Goal: Task Accomplishment & Management: Use online tool/utility

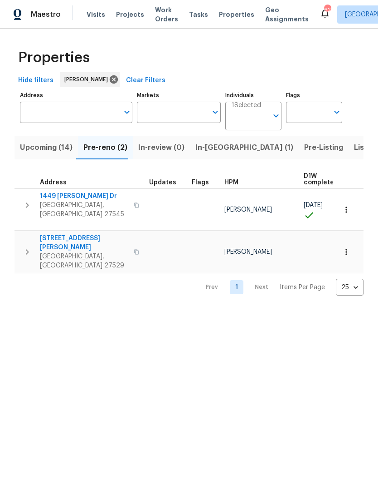
click at [206, 154] on button "In-[GEOGRAPHIC_DATA] (1)" at bounding box center [244, 148] width 109 height 24
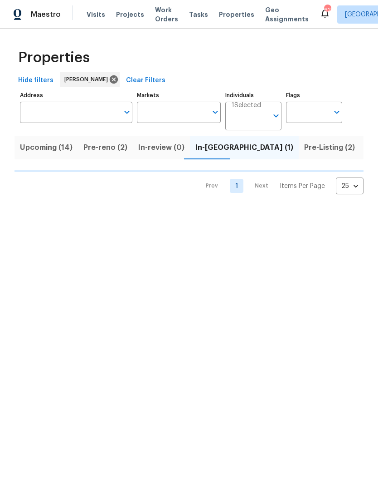
click at [101, 156] on button "Pre-reno (2)" at bounding box center [105, 148] width 55 height 24
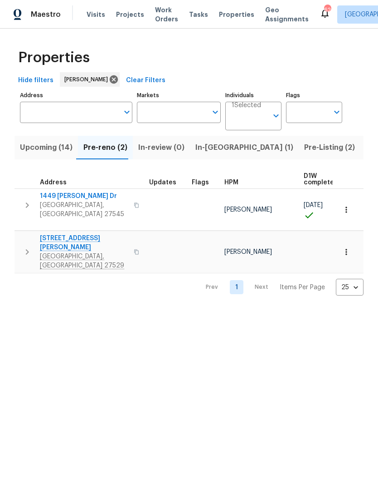
scroll to position [5, 0]
click at [51, 234] on span "[STREET_ADDRESS][PERSON_NAME]" at bounding box center [84, 243] width 88 height 18
click at [349, 247] on icon "button" at bounding box center [346, 251] width 9 height 9
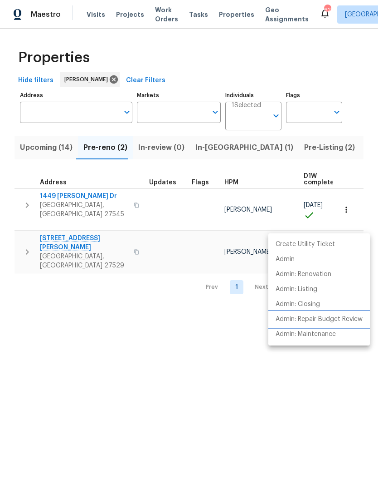
click at [351, 324] on li "Admin: Repair Budget Review" at bounding box center [320, 319] width 102 height 15
click at [213, 147] on div at bounding box center [189, 242] width 378 height 484
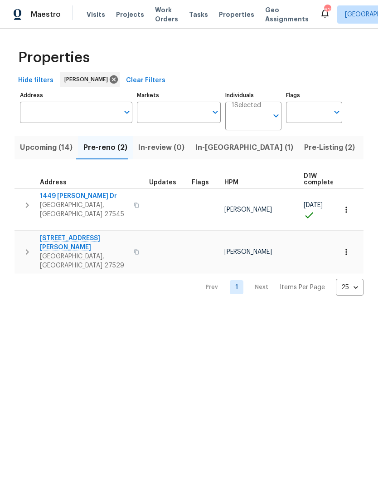
click at [208, 149] on span "In-reno (1)" at bounding box center [245, 147] width 98 height 13
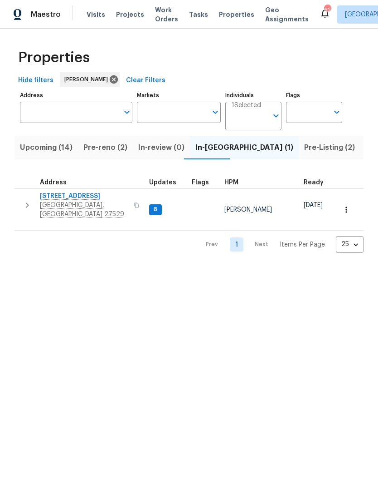
click at [69, 200] on span "[STREET_ADDRESS]" at bounding box center [84, 195] width 88 height 9
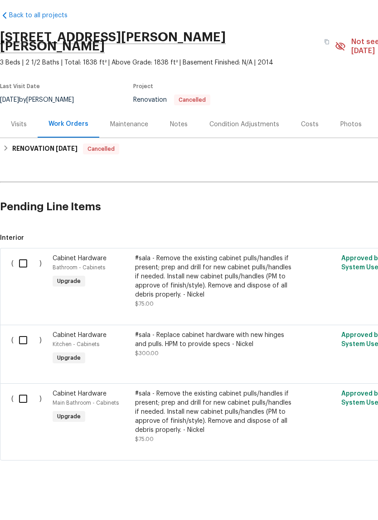
click at [183, 156] on div "Notes" at bounding box center [179, 160] width 18 height 9
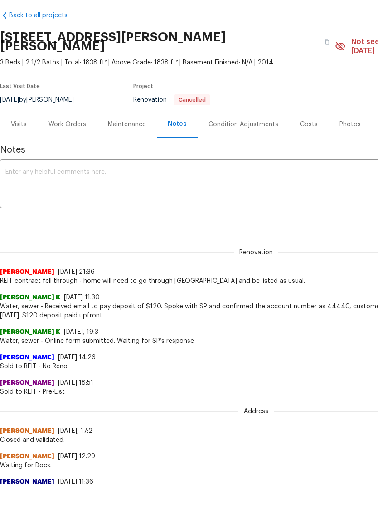
click at [18, 156] on div "Visits" at bounding box center [19, 160] width 16 height 9
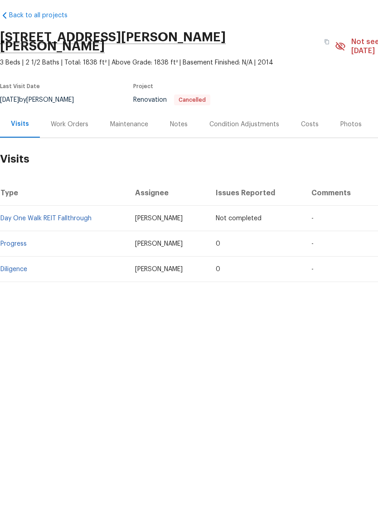
click at [17, 302] on link "Diligence" at bounding box center [13, 305] width 27 height 6
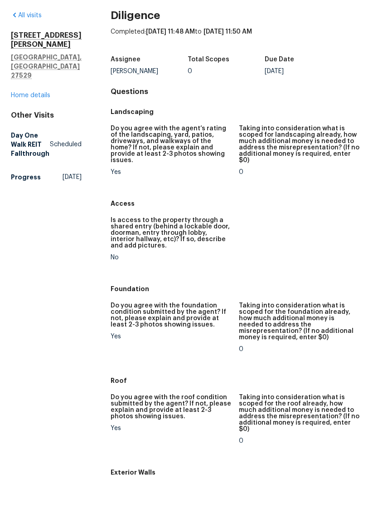
click at [21, 128] on link "Home details" at bounding box center [30, 131] width 39 height 6
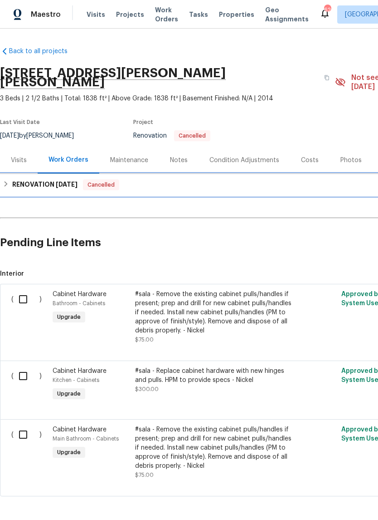
click at [11, 179] on div "RENOVATION 9/15/25 Cancelled" at bounding box center [256, 184] width 507 height 11
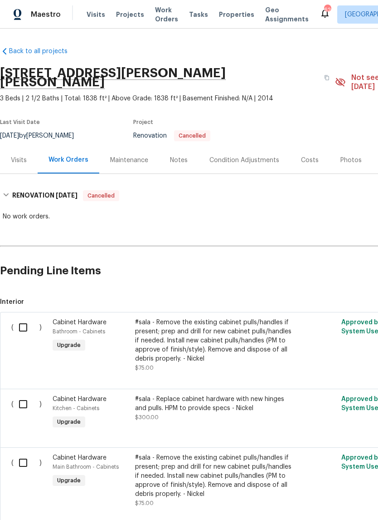
click at [175, 156] on div "Notes" at bounding box center [179, 160] width 18 height 9
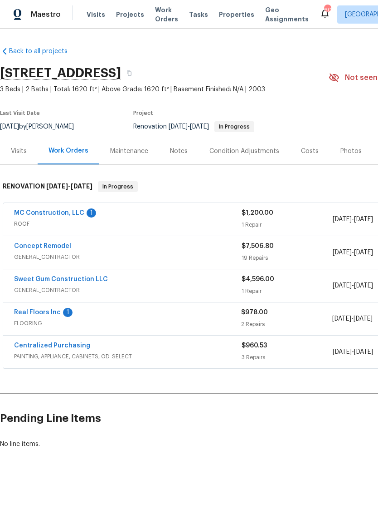
click at [37, 314] on link "Real Floors Inc" at bounding box center [37, 312] width 47 height 6
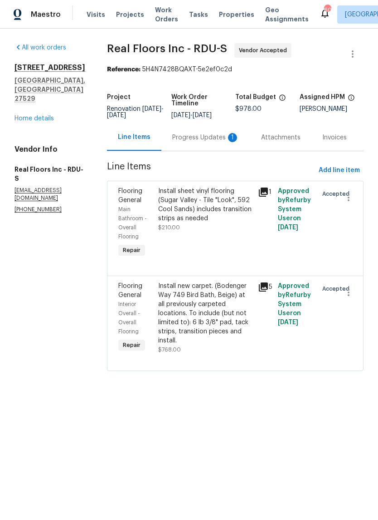
click at [201, 142] on div "Progress Updates 1" at bounding box center [205, 137] width 67 height 9
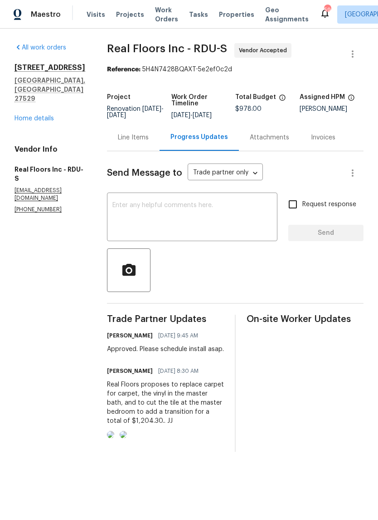
click at [29, 115] on link "Home details" at bounding box center [34, 118] width 39 height 6
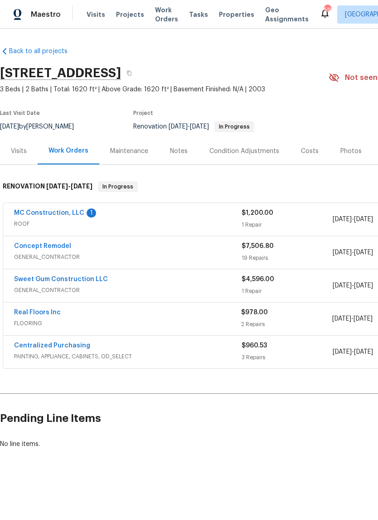
click at [37, 247] on link "Concept Remodel" at bounding box center [42, 246] width 57 height 6
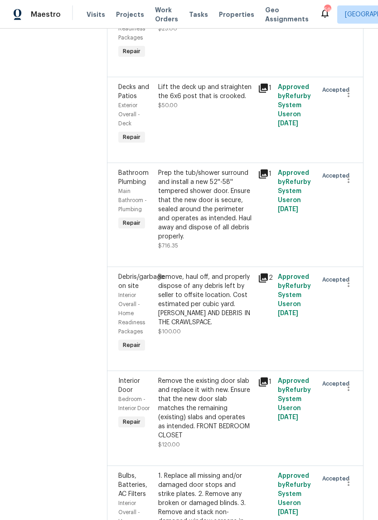
scroll to position [857, 0]
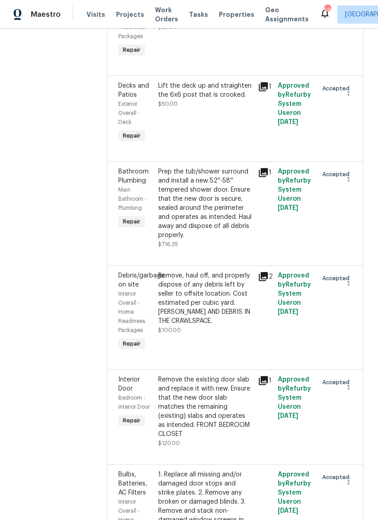
click at [344, 175] on div at bounding box center [345, 207] width 20 height 87
click at [343, 172] on icon "button" at bounding box center [348, 177] width 11 height 11
click at [359, 127] on li "Cancel" at bounding box center [353, 122] width 35 height 15
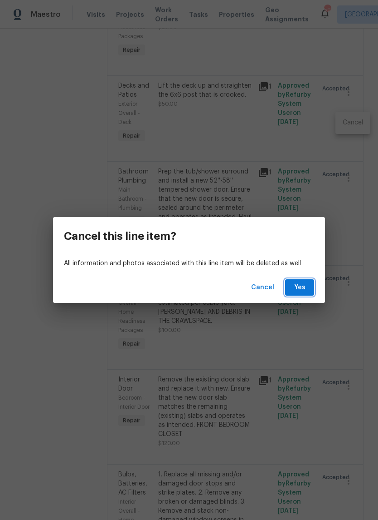
click at [306, 295] on button "Yes" at bounding box center [299, 287] width 29 height 17
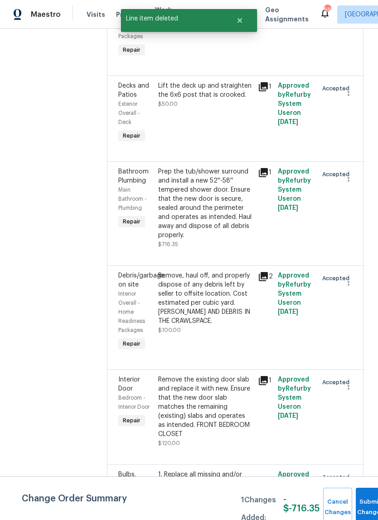
scroll to position [0, 0]
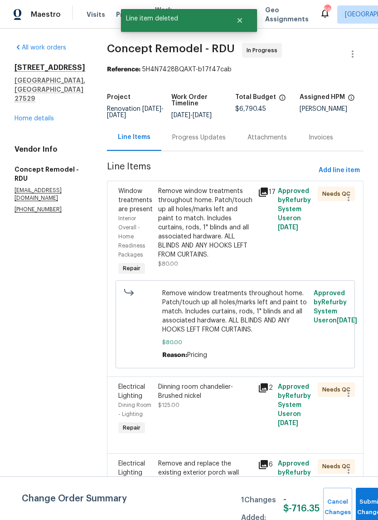
click at [24, 122] on link "Home details" at bounding box center [34, 118] width 39 height 6
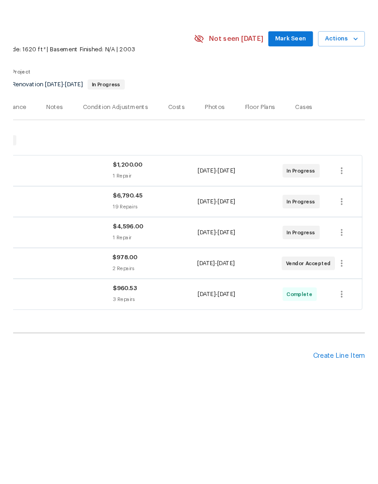
scroll to position [0, 134]
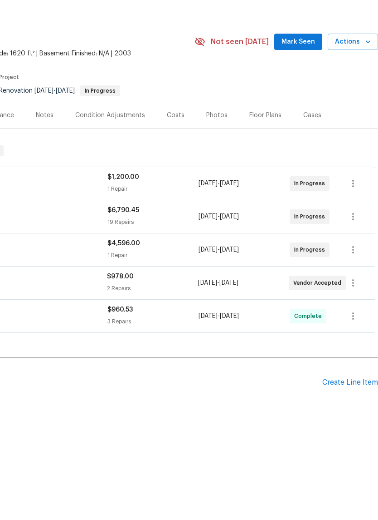
click at [359, 414] on div "Create Line Item" at bounding box center [351, 418] width 56 height 9
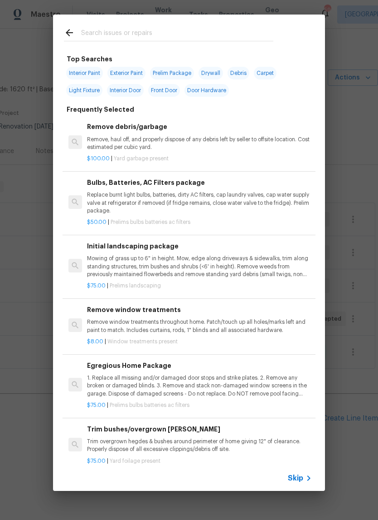
click at [239, 36] on input "text" at bounding box center [177, 34] width 192 height 14
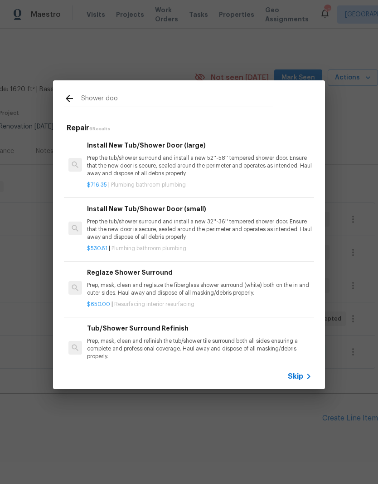
type input "Shower door"
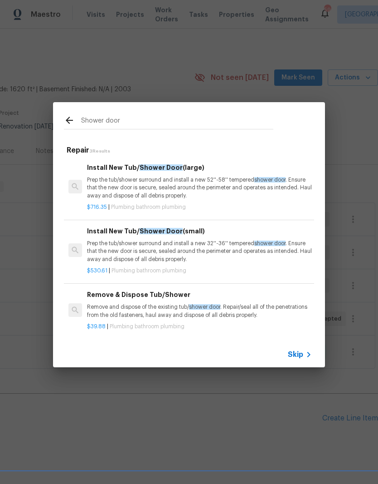
click at [231, 193] on p "Prep the tub/shower surround and install a new 52''-58'' tempered shower door .…" at bounding box center [199, 187] width 225 height 23
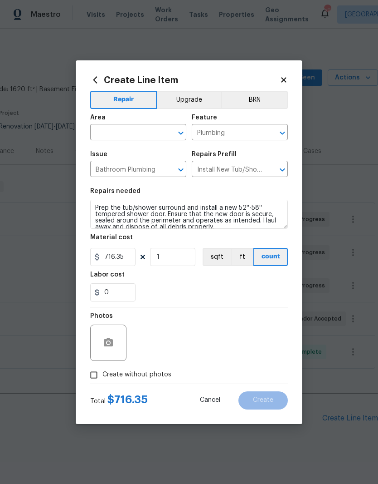
click at [242, 200] on textarea "Prep the tub/shower surround and install a new 52''-58'' tempered shower door. …" at bounding box center [189, 214] width 198 height 29
click at [108, 128] on input "text" at bounding box center [125, 133] width 71 height 14
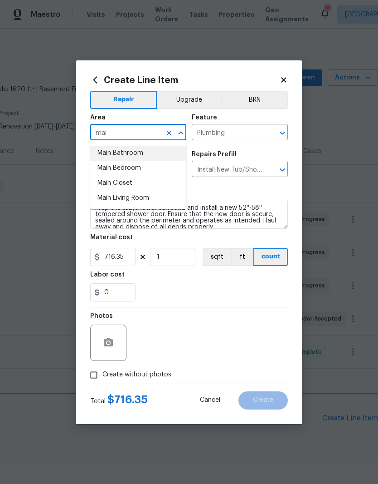
click at [106, 155] on li "Main Bathroom" at bounding box center [138, 153] width 96 height 15
type input "Main Bathroom"
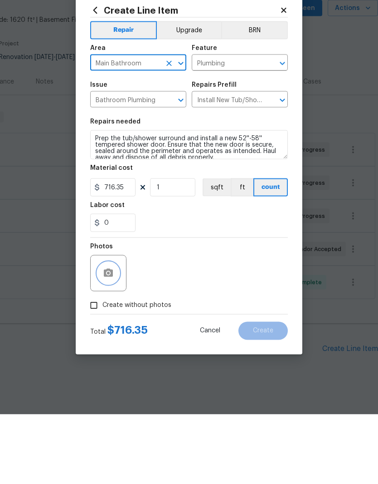
click at [106, 338] on icon "button" at bounding box center [108, 342] width 9 height 8
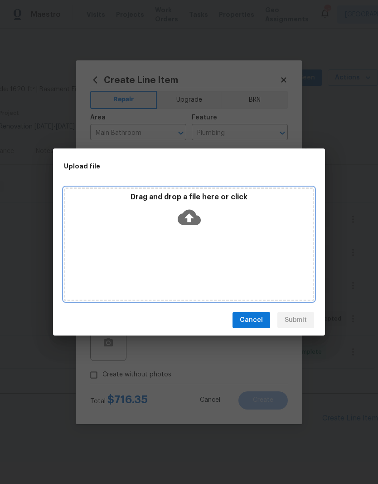
click at [188, 216] on icon at bounding box center [189, 217] width 23 height 23
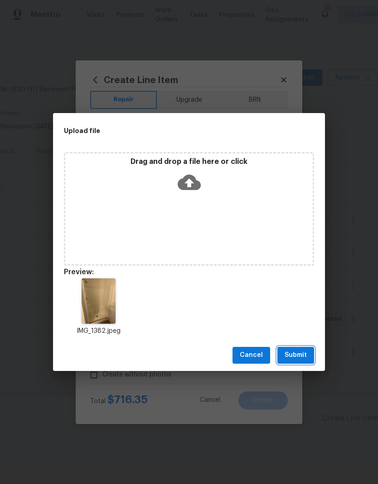
click at [314, 356] on button "Submit" at bounding box center [296, 355] width 37 height 17
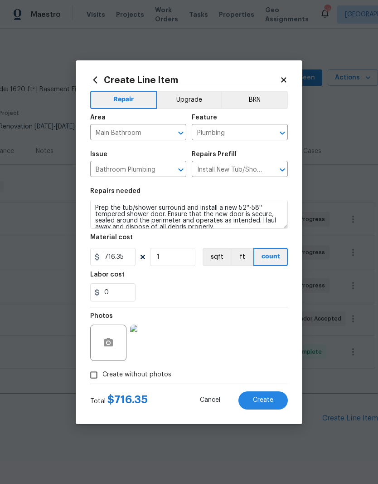
click at [262, 401] on span "Create" at bounding box center [263, 400] width 20 height 7
type input "0"
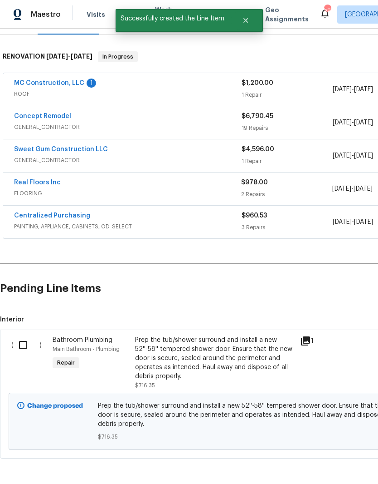
scroll to position [129, 0]
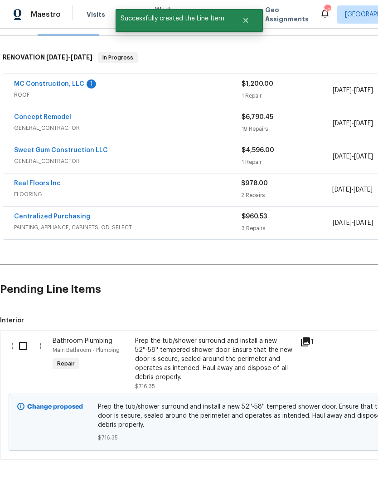
click at [20, 336] on input "checkbox" at bounding box center [27, 345] width 26 height 19
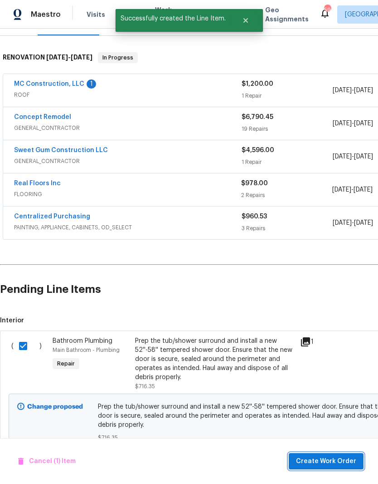
click at [316, 464] on span "Create Work Order" at bounding box center [326, 461] width 60 height 11
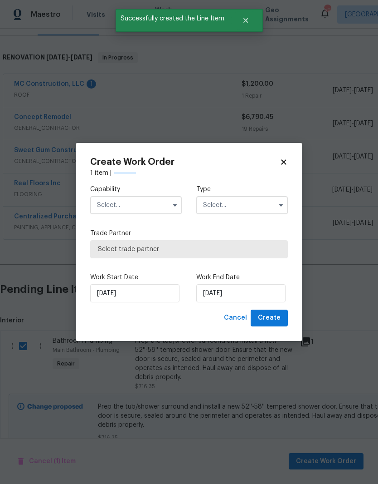
click at [111, 205] on input "text" at bounding box center [136, 205] width 92 height 18
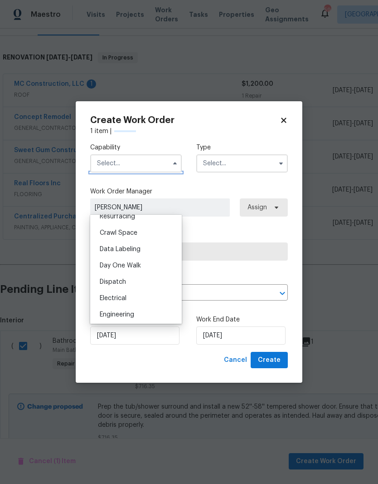
checkbox input "false"
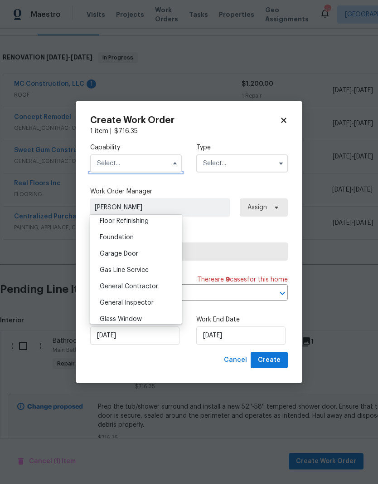
scroll to position [389, 0]
click at [159, 268] on div "General Contractor" at bounding box center [136, 270] width 87 height 16
type input "General Contractor"
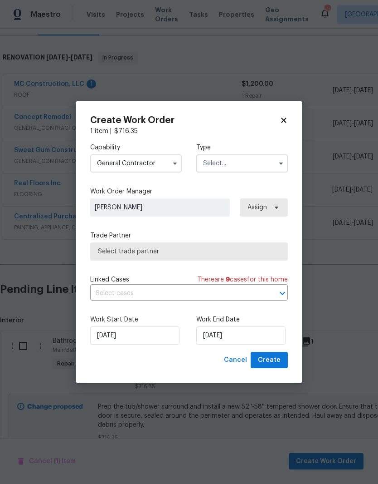
click at [255, 165] on input "text" at bounding box center [242, 163] width 92 height 18
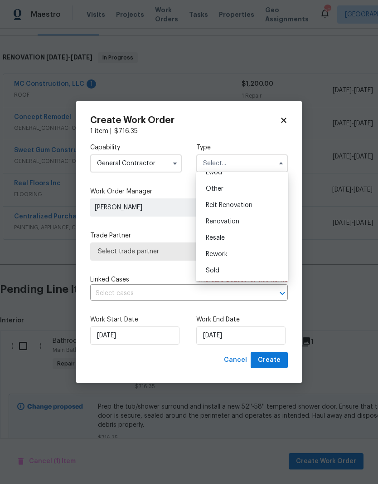
scroll to position [108, 0]
click at [273, 222] on div "Renovation" at bounding box center [242, 221] width 87 height 16
type input "Renovation"
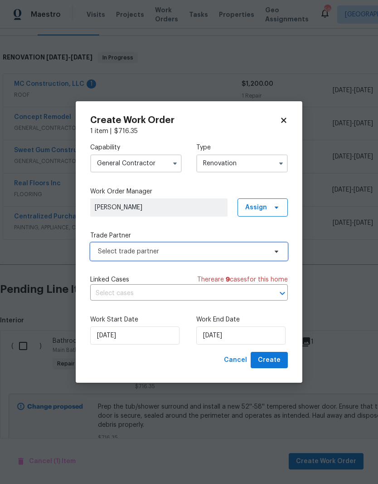
click at [262, 253] on span "Select trade partner" at bounding box center [182, 251] width 169 height 9
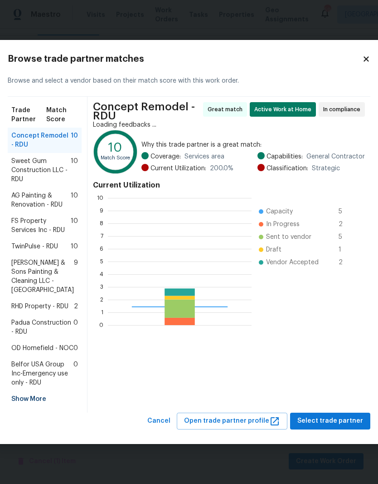
scroll to position [127, 144]
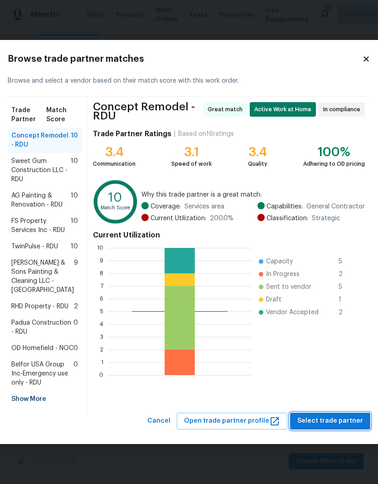
click at [313, 426] on span "Select trade partner" at bounding box center [331, 420] width 66 height 11
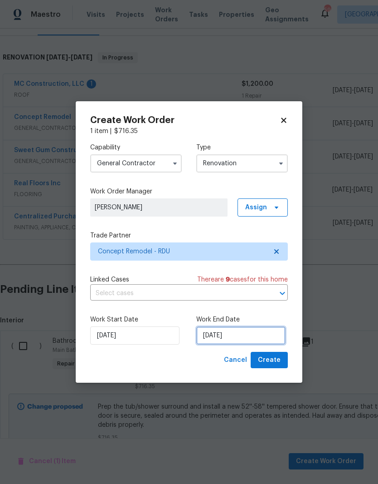
click at [244, 338] on input "[DATE]" at bounding box center [240, 335] width 89 height 18
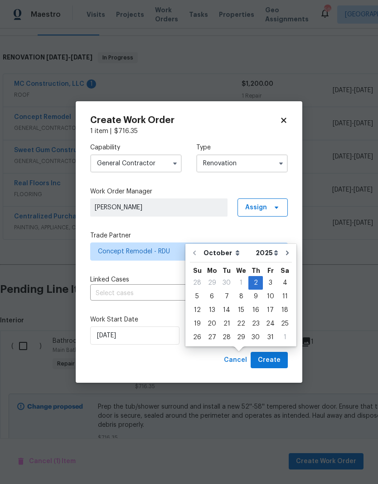
scroll to position [33, 0]
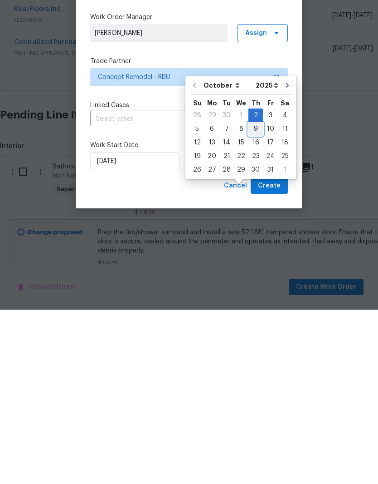
click at [257, 297] on div "9" at bounding box center [256, 303] width 15 height 13
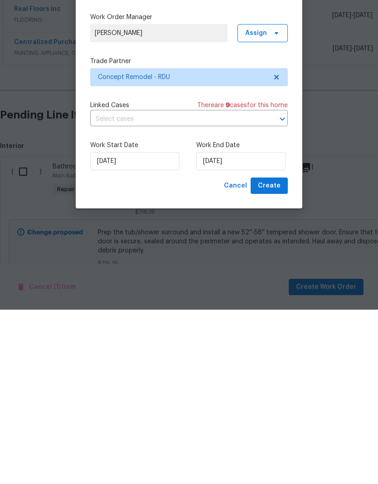
type input "[DATE]"
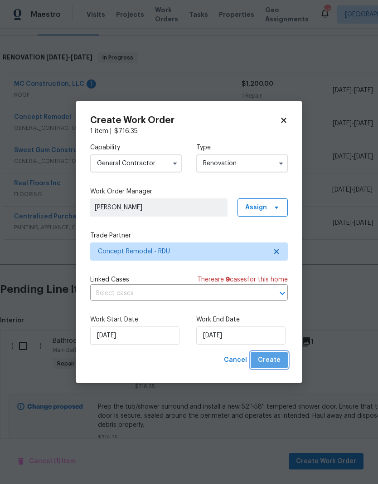
click at [285, 363] on button "Create" at bounding box center [269, 360] width 37 height 17
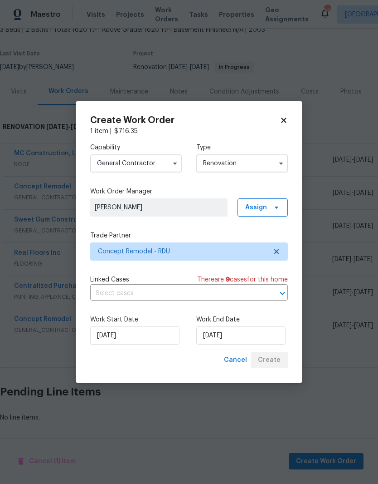
scroll to position [22, 0]
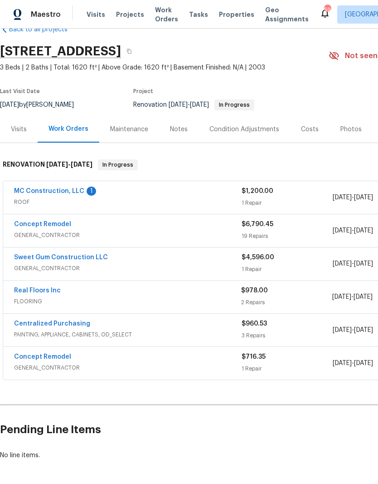
click at [31, 353] on link "Concept Remodel" at bounding box center [42, 356] width 57 height 6
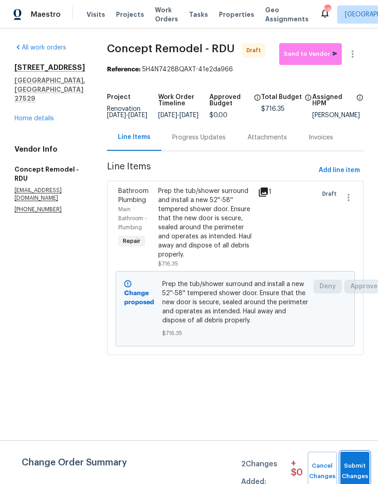
click at [362, 470] on span "Submit Changes" at bounding box center [355, 471] width 20 height 21
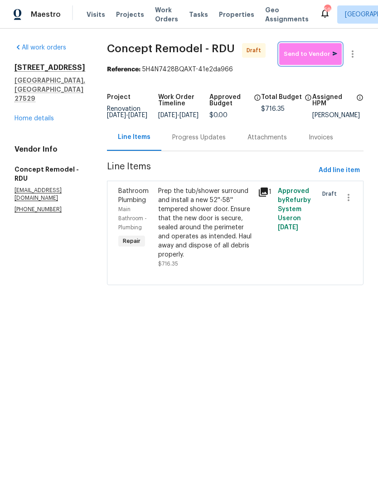
click at [315, 55] on span "Send to Vendor" at bounding box center [311, 54] width 54 height 10
click at [32, 122] on link "Home details" at bounding box center [34, 118] width 39 height 6
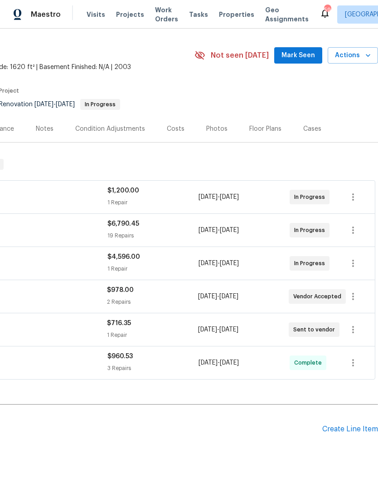
click at [347, 426] on div "Create Line Item" at bounding box center [351, 429] width 56 height 9
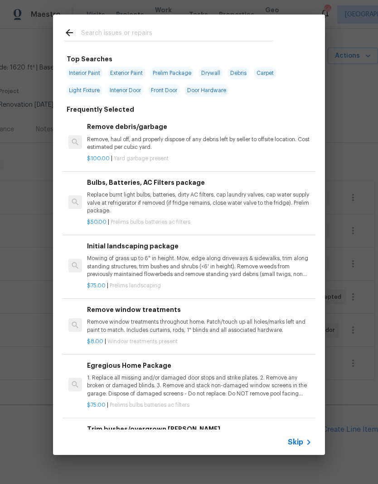
click at [106, 267] on p "Mowing of grass up to 6" in height. Mow, edge along driveways & sidewalks, trim…" at bounding box center [199, 266] width 225 height 23
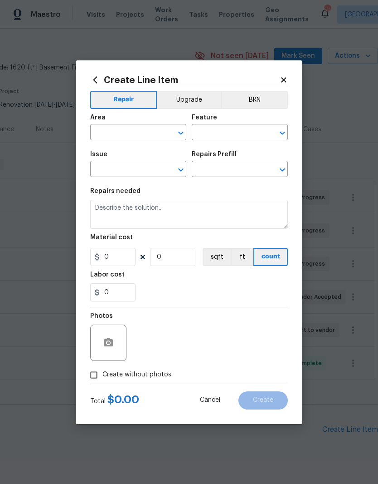
type input "Home Readiness Packages"
type input "Landscape Package"
type input "Initial landscaping package $75.00"
type textarea "Mowing of grass up to 6" in height. Mow, edge along driveways & sidewalks, trim…"
type input "75"
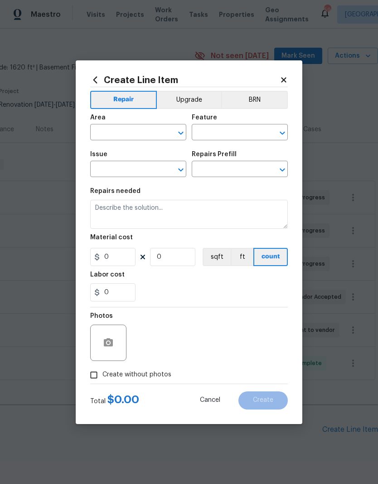
type input "1"
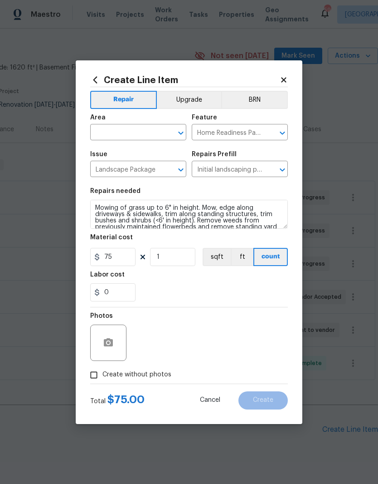
click at [103, 133] on input "text" at bounding box center [125, 133] width 71 height 14
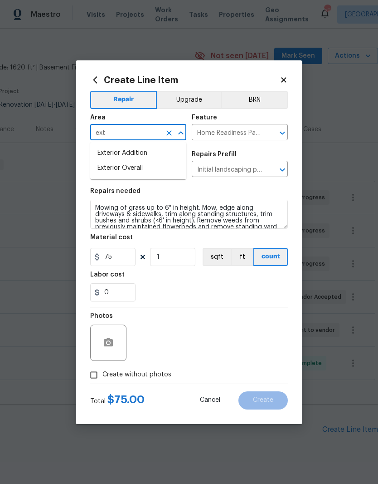
click at [111, 167] on li "Exterior Overall" at bounding box center [138, 168] width 96 height 15
type input "Exterior Overall"
click at [157, 290] on div "0" at bounding box center [189, 292] width 198 height 18
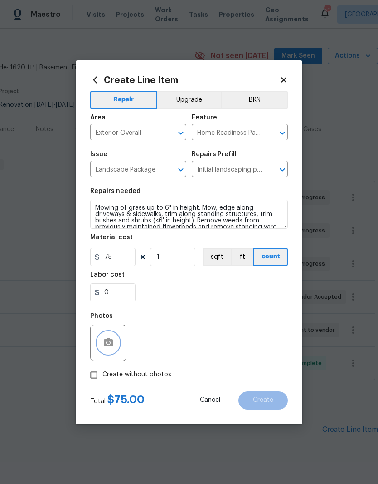
click at [107, 350] on button "button" at bounding box center [109, 343] width 22 height 22
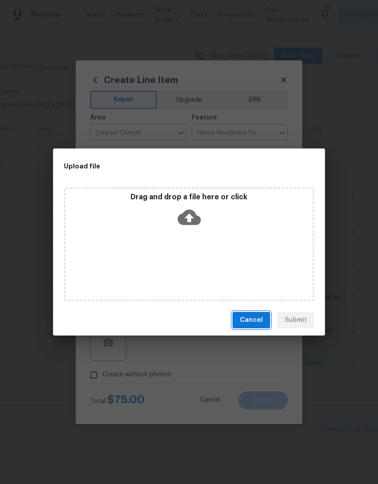
click at [245, 316] on span "Cancel" at bounding box center [251, 319] width 23 height 11
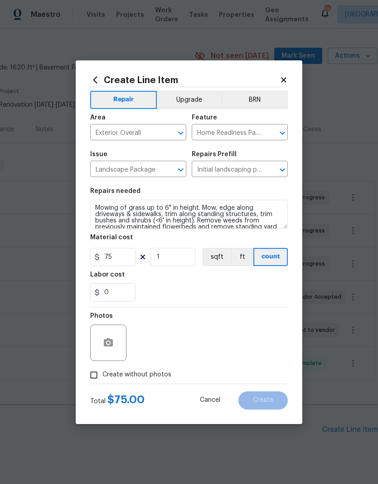
click at [92, 379] on input "Create without photos" at bounding box center [93, 374] width 17 height 17
checkbox input "true"
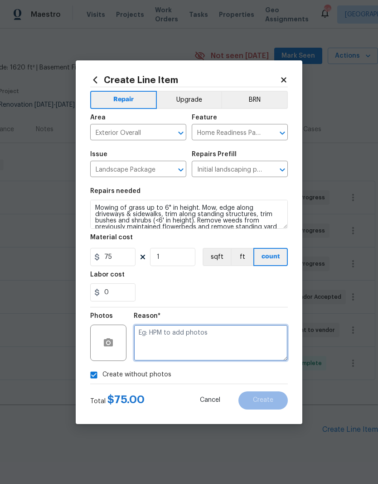
click at [222, 342] on textarea at bounding box center [211, 342] width 154 height 36
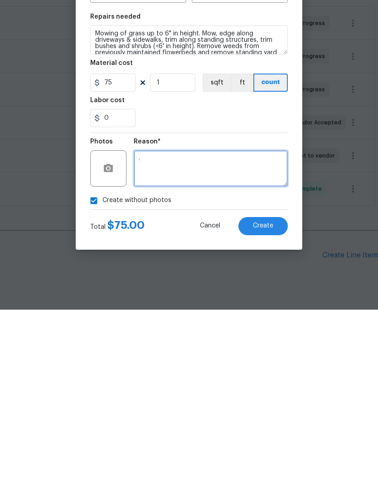
type textarea "."
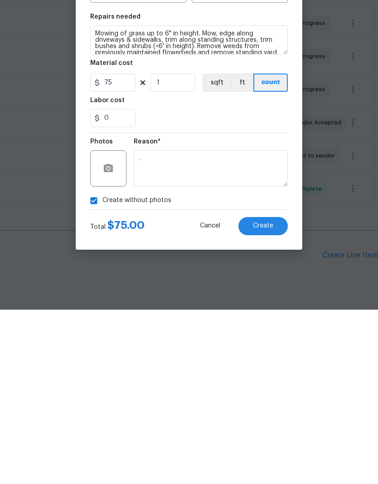
click at [277, 391] on button "Create" at bounding box center [263, 400] width 49 height 18
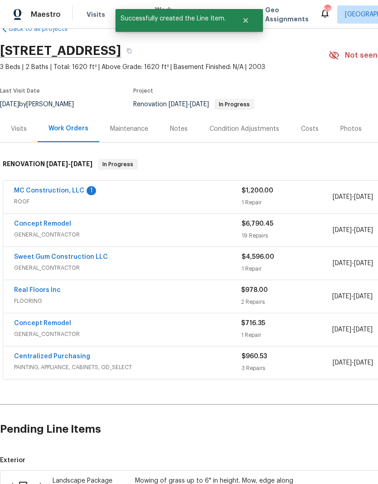
scroll to position [22, 0]
click at [27, 476] on input "checkbox" at bounding box center [27, 485] width 26 height 19
checkbox input "true"
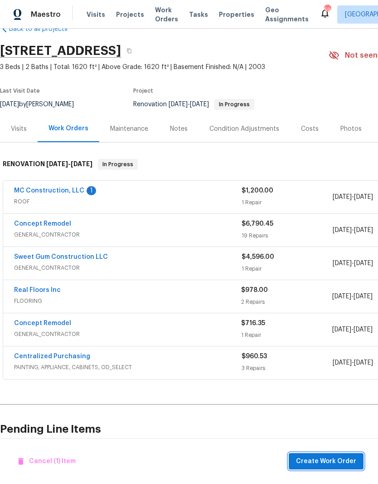
click at [339, 466] on span "Create Work Order" at bounding box center [326, 461] width 60 height 11
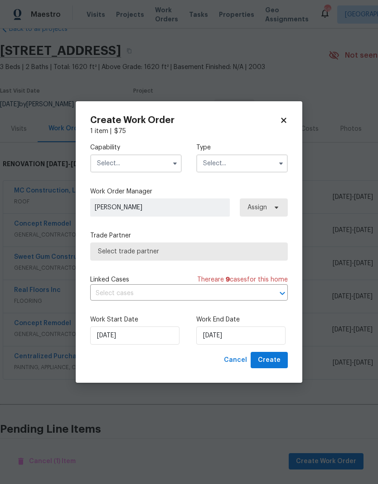
click at [115, 167] on input "text" at bounding box center [136, 163] width 92 height 18
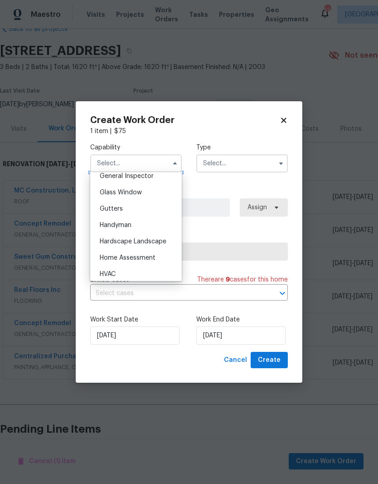
scroll to position [465, 0]
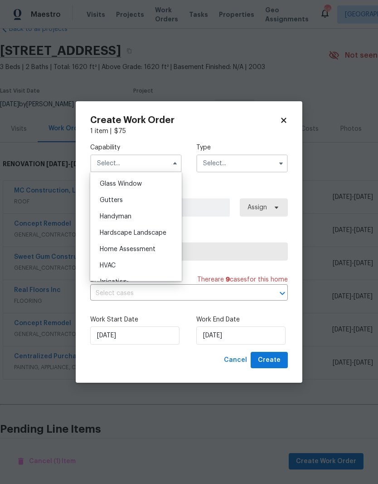
click at [163, 238] on div "Hardscape Landscape" at bounding box center [136, 233] width 87 height 16
type input "Hardscape Landscape"
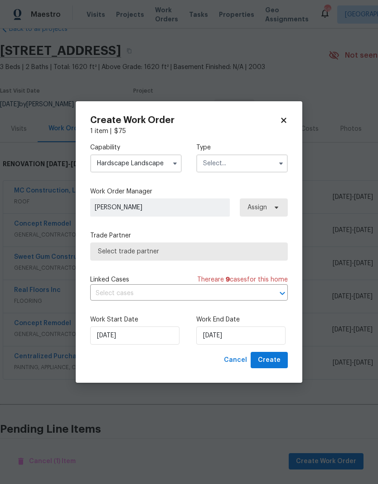
click at [272, 163] on input "text" at bounding box center [242, 163] width 92 height 18
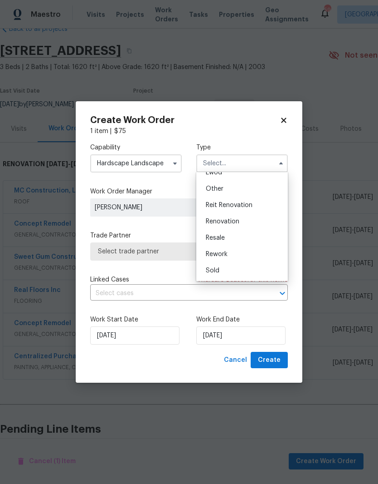
scroll to position [108, 0]
click at [267, 226] on div "Renovation" at bounding box center [242, 221] width 87 height 16
type input "Renovation"
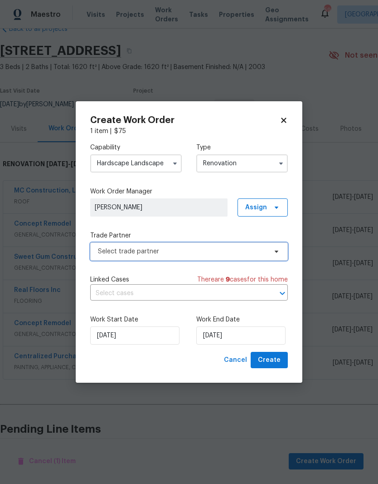
click at [249, 256] on span "Select trade partner" at bounding box center [189, 251] width 198 height 18
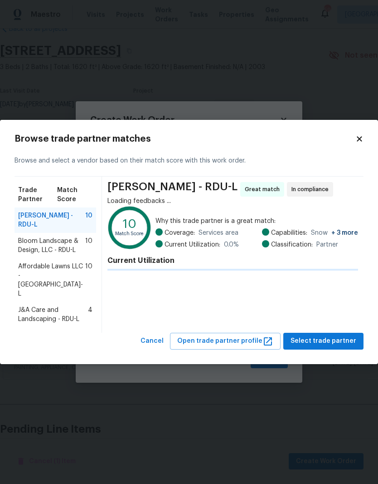
click at [61, 284] on span "Affordable Lawns LLC - [GEOGRAPHIC_DATA]-L" at bounding box center [51, 280] width 67 height 36
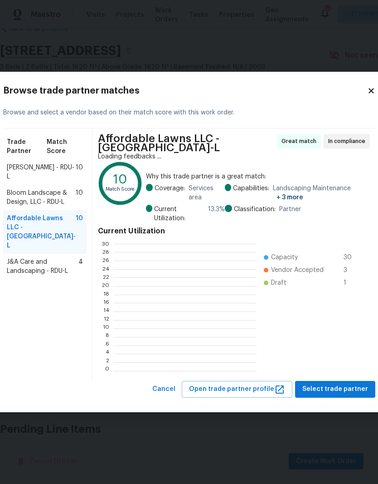
scroll to position [127, 142]
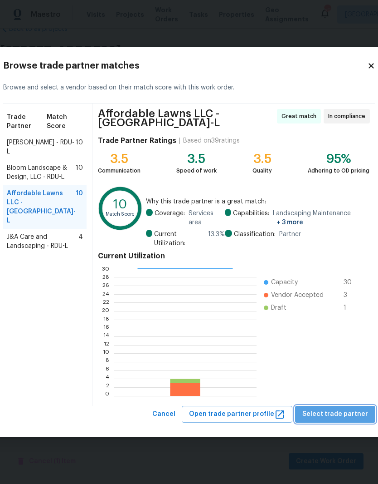
click at [336, 416] on span "Select trade partner" at bounding box center [336, 413] width 66 height 11
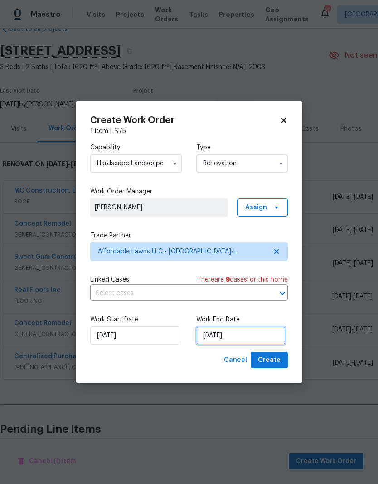
click at [238, 338] on input "[DATE]" at bounding box center [240, 335] width 89 height 18
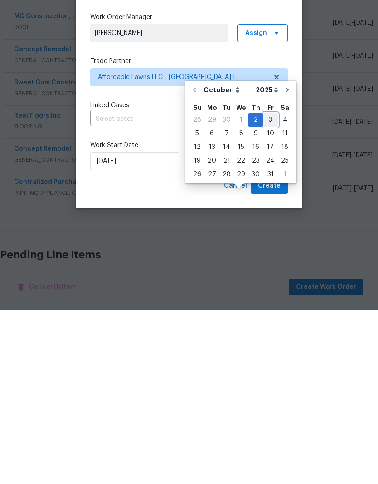
click at [269, 288] on div "3" at bounding box center [270, 294] width 15 height 13
type input "[DATE]"
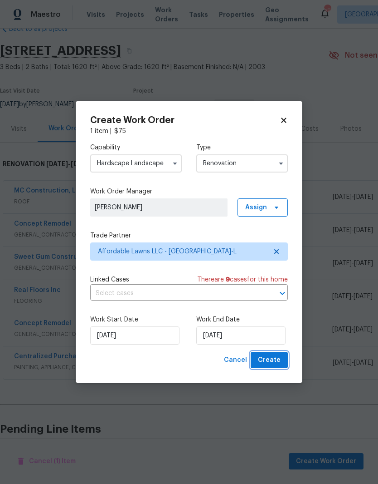
click at [287, 363] on button "Create" at bounding box center [269, 360] width 37 height 17
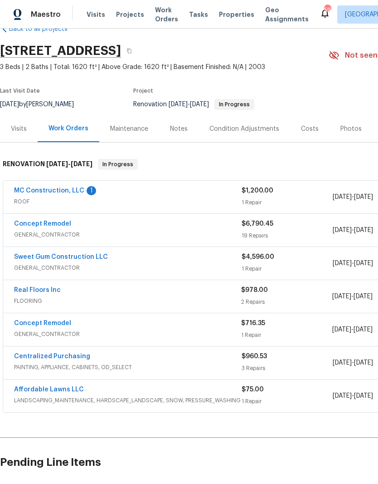
click at [35, 379] on div "Affordable Lawns LLC LANDSCAPING_MAINTENANCE, HARDSCAPE_LANDSCAPE, SNOW, PRESSU…" at bounding box center [256, 395] width 506 height 33
click at [28, 386] on link "Affordable Lawns LLC" at bounding box center [49, 389] width 70 height 6
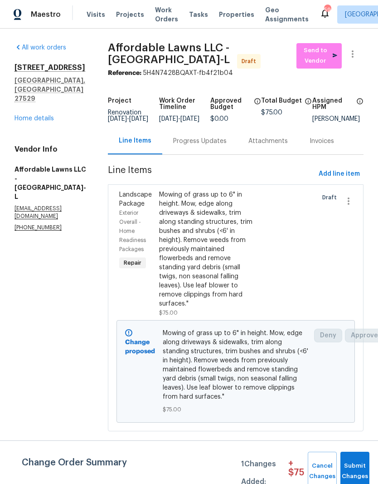
click at [271, 271] on div at bounding box center [266, 253] width 20 height 132
click at [191, 247] on div "Mowing of grass up to 6" in height. Mow, edge along driveways & sidewalks, trim…" at bounding box center [206, 249] width 94 height 118
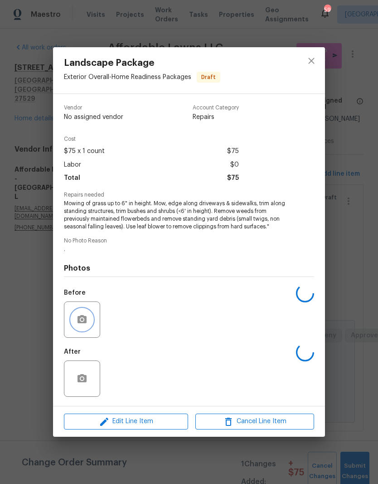
click at [87, 319] on icon "button" at bounding box center [82, 319] width 9 height 8
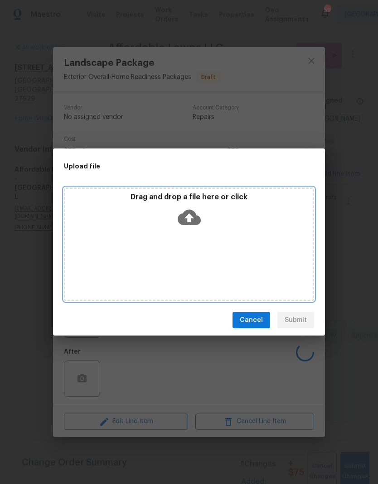
click at [192, 218] on icon at bounding box center [189, 217] width 23 height 23
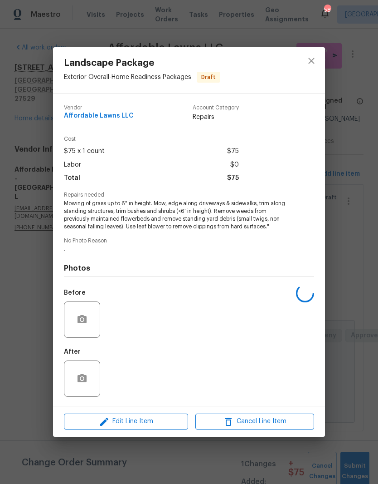
click at [324, 228] on div "Landscape Package Exterior Overall - Home Readiness Packages Draft Vendor Affor…" at bounding box center [189, 242] width 378 height 484
